Goal: Task Accomplishment & Management: Use online tool/utility

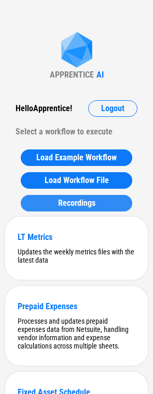
click at [91, 205] on span "Recordings" at bounding box center [76, 203] width 37 height 8
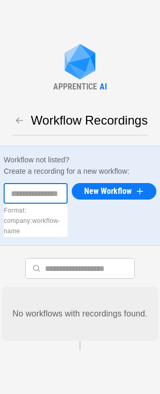
drag, startPoint x: 46, startPoint y: 188, endPoint x: 70, endPoint y: 189, distance: 24.3
click at [46, 188] on input "text" at bounding box center [36, 193] width 64 height 21
click at [76, 155] on h6 "Workflow not listed? Create a recording for a new workflow:" at bounding box center [80, 166] width 153 height 23
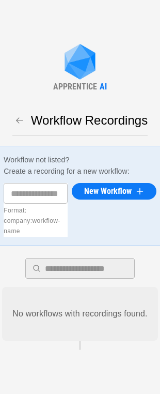
click at [98, 261] on input "text" at bounding box center [90, 268] width 90 height 21
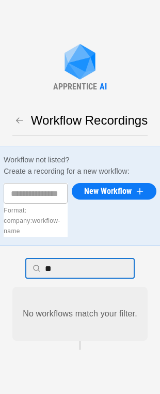
type input "*"
drag, startPoint x: 77, startPoint y: 265, endPoint x: 85, endPoint y: 260, distance: 9.5
click at [77, 264] on input "**********" at bounding box center [90, 268] width 90 height 21
type input "**********"
click at [118, 273] on input "**********" at bounding box center [90, 268] width 90 height 21
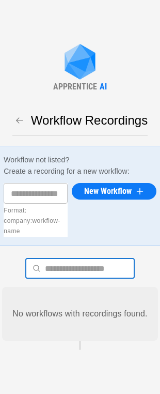
click at [42, 187] on input "text" at bounding box center [36, 193] width 64 height 21
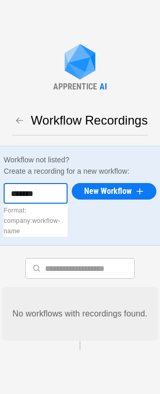
click at [49, 185] on input "*******" at bounding box center [36, 193] width 64 height 21
type input "**********"
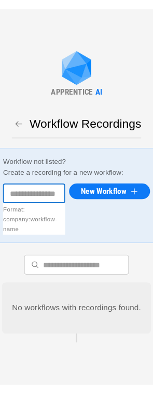
scroll to position [0, 0]
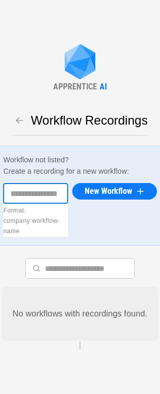
click at [19, 119] on icon "button" at bounding box center [19, 120] width 7 height 6
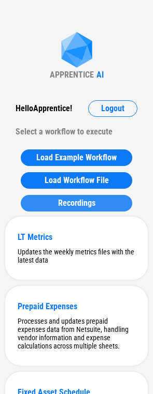
click at [98, 204] on div "Recordings" at bounding box center [76, 203] width 86 height 8
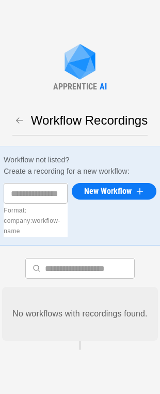
click at [20, 113] on button "button" at bounding box center [19, 120] width 14 height 14
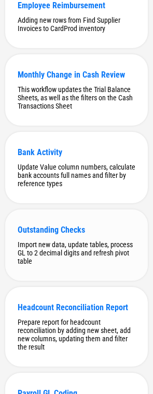
scroll to position [4490, 0]
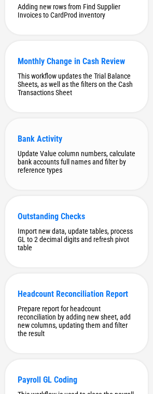
click at [109, 174] on div "Update Value column numbers, calculate bank accounts full names and filter by r…" at bounding box center [76, 162] width 117 height 25
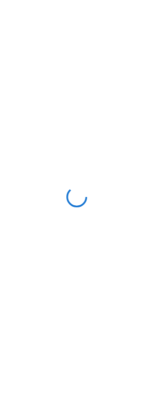
scroll to position [0, 0]
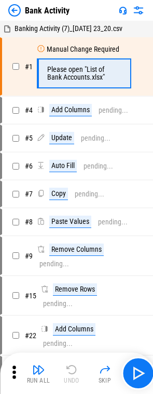
click at [16, 10] on img at bounding box center [14, 10] width 12 height 12
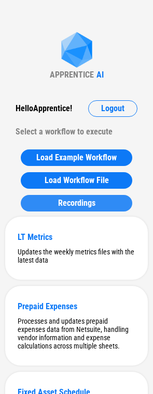
click at [98, 206] on div "Recordings" at bounding box center [76, 203] width 86 height 8
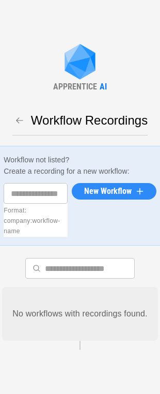
click at [110, 188] on span "New Workflow" at bounding box center [108, 191] width 48 height 8
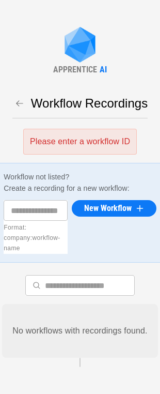
click at [22, 95] on div "Workflow Recordings" at bounding box center [80, 103] width 136 height 17
click at [23, 100] on icon "button" at bounding box center [19, 103] width 9 height 9
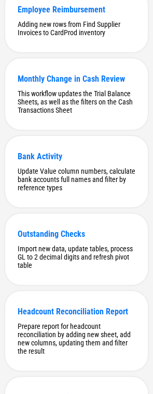
scroll to position [4493, 0]
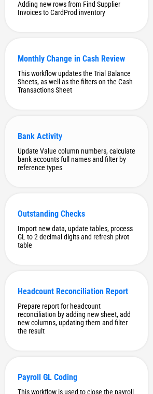
click at [100, 172] on div "Update Value column numbers, calculate bank accounts full names and filter by r…" at bounding box center [76, 159] width 117 height 25
